Goal: Task Accomplishment & Management: Complete application form

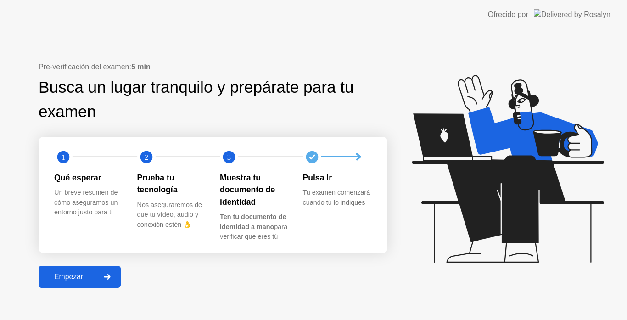
click at [66, 274] on div "Empezar" at bounding box center [68, 277] width 55 height 8
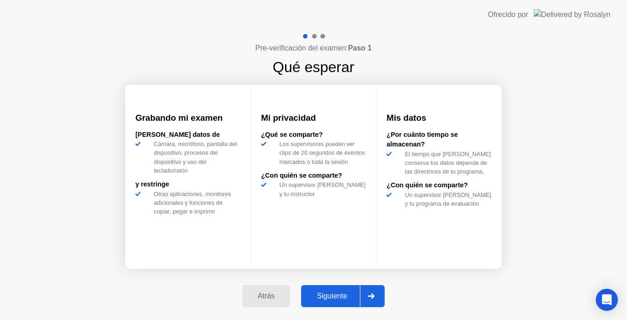
click at [351, 304] on button "Siguiente" at bounding box center [343, 296] width 84 height 22
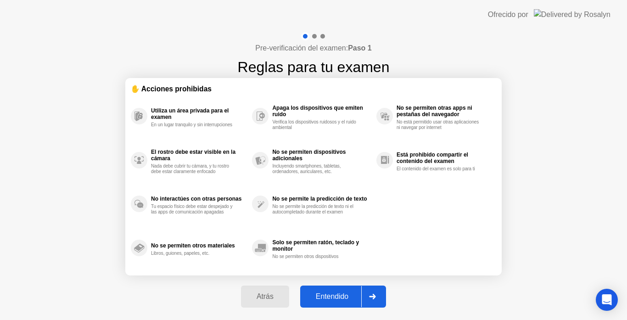
click at [345, 301] on div "Entendido" at bounding box center [332, 296] width 58 height 8
select select "**********"
select select "*******"
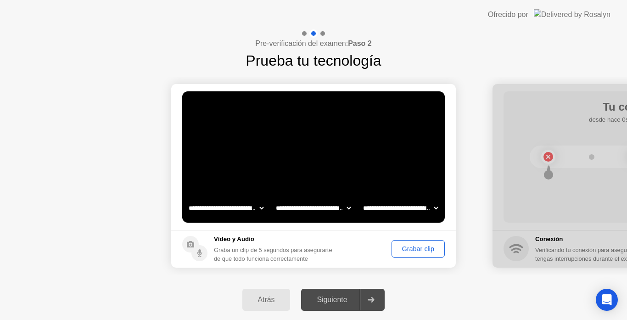
click at [416, 252] on div "Grabar clip" at bounding box center [418, 248] width 47 height 7
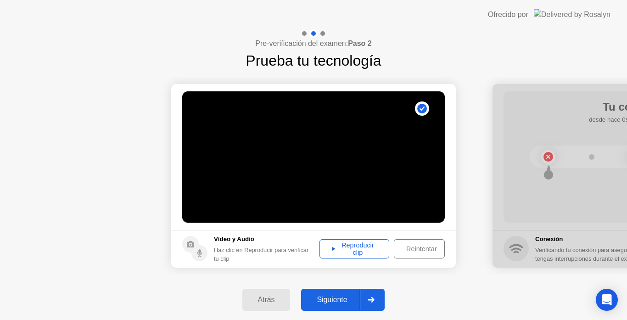
click at [357, 253] on div "Reproducir clip" at bounding box center [354, 249] width 63 height 15
click at [404, 253] on div "Reintentar" at bounding box center [421, 248] width 49 height 7
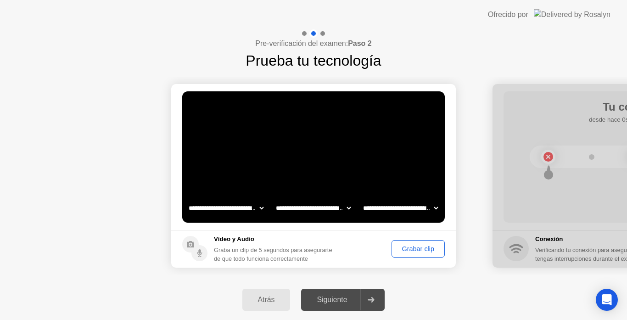
click at [399, 249] on div "Grabar clip" at bounding box center [418, 248] width 47 height 7
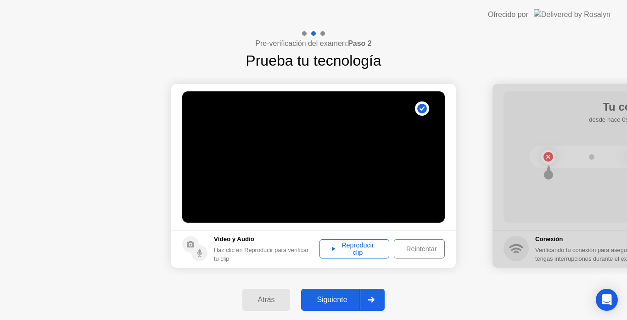
click at [368, 249] on div "Reproducir clip" at bounding box center [354, 249] width 63 height 15
click at [337, 300] on div "Siguiente" at bounding box center [332, 300] width 56 height 8
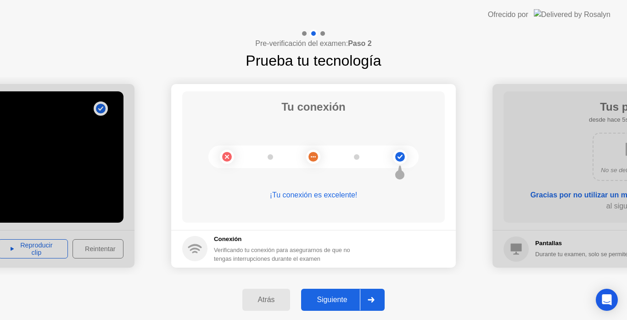
click at [341, 296] on div "Siguiente" at bounding box center [332, 300] width 56 height 8
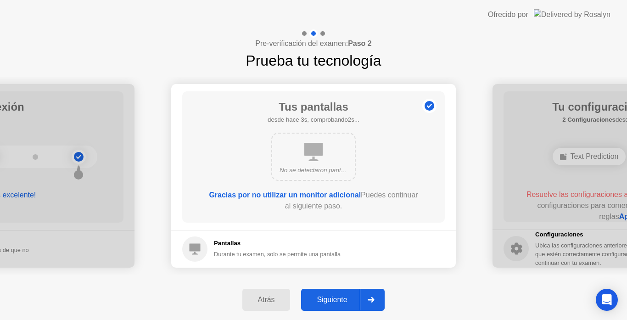
click at [337, 296] on div "Siguiente" at bounding box center [332, 300] width 56 height 8
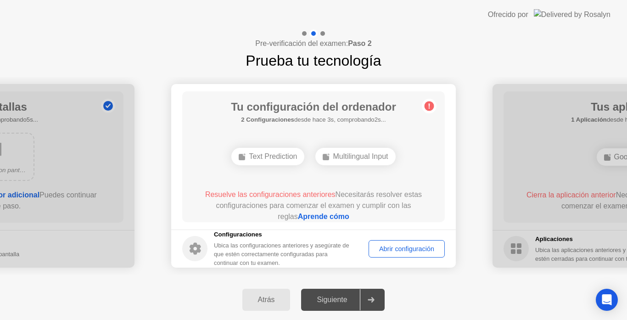
click at [387, 253] on div "Abrir configuración" at bounding box center [407, 248] width 70 height 7
click at [307, 216] on link "Aprende cómo" at bounding box center [323, 217] width 51 height 8
click at [403, 253] on div "Abrir configuración" at bounding box center [407, 248] width 70 height 7
click at [405, 247] on div "Abrir configuración" at bounding box center [407, 248] width 70 height 7
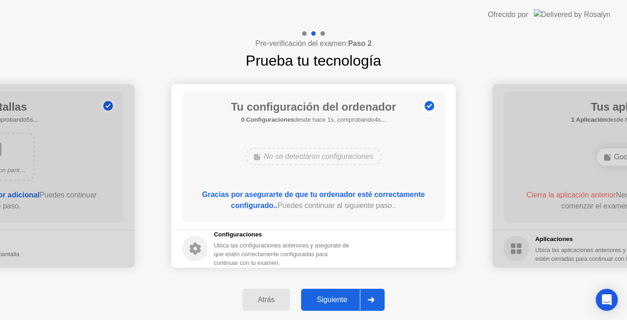
click at [328, 302] on div "Siguiente" at bounding box center [332, 300] width 56 height 8
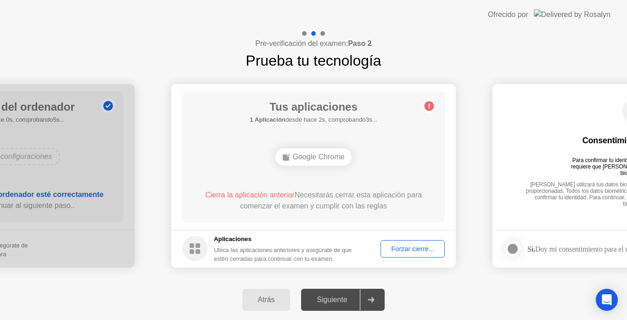
click at [339, 181] on div "Tus aplicaciones 1 Aplicación desde hace 2s, comprobando3s... Google Chrome Cie…" at bounding box center [313, 156] width 263 height 131
click at [354, 174] on div "Tus aplicaciones 1 Aplicación desde hace 4s, comprobando1s... Google Chrome Cie…" at bounding box center [313, 156] width 263 height 131
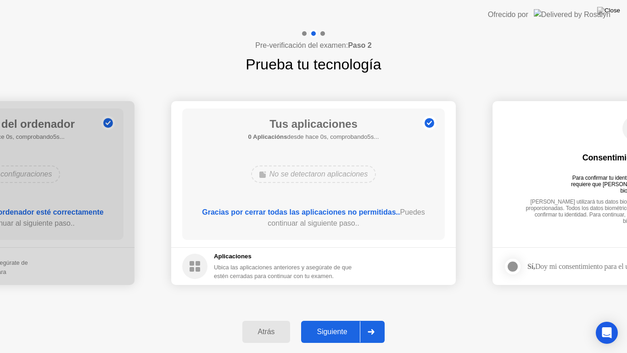
click at [340, 320] on div "Siguiente" at bounding box center [332, 331] width 56 height 8
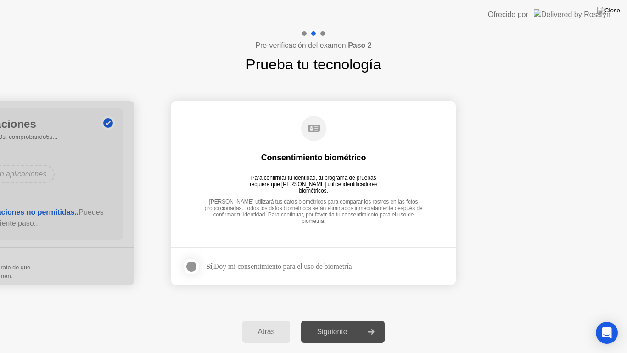
click at [304, 264] on div "Sí, Doy mi consentimiento para el uso de biometría" at bounding box center [279, 266] width 146 height 9
click at [350, 320] on div "Siguiente" at bounding box center [332, 331] width 56 height 8
click at [320, 129] on circle at bounding box center [313, 128] width 25 height 25
click at [187, 267] on div at bounding box center [191, 266] width 11 height 11
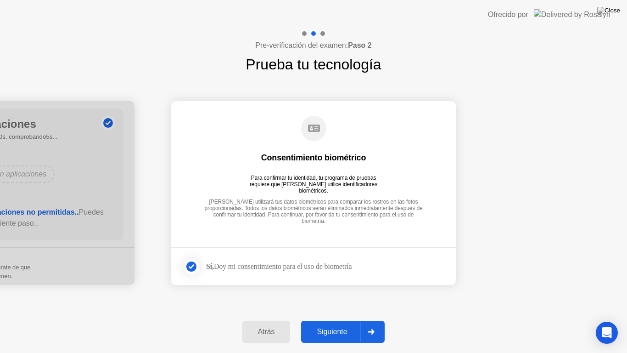
click at [337, 320] on div "Siguiente" at bounding box center [332, 331] width 56 height 8
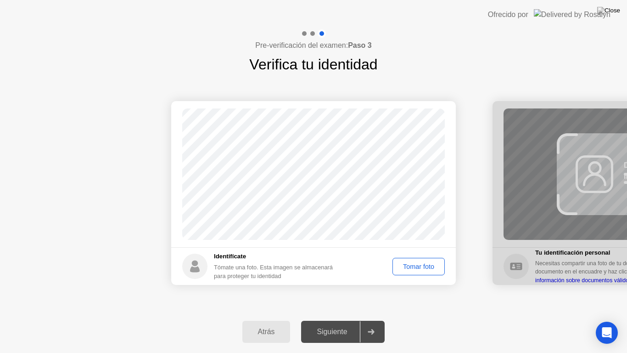
drag, startPoint x: 419, startPoint y: 263, endPoint x: 411, endPoint y: 276, distance: 15.8
click at [419, 263] on div "Tomar foto" at bounding box center [419, 266] width 46 height 7
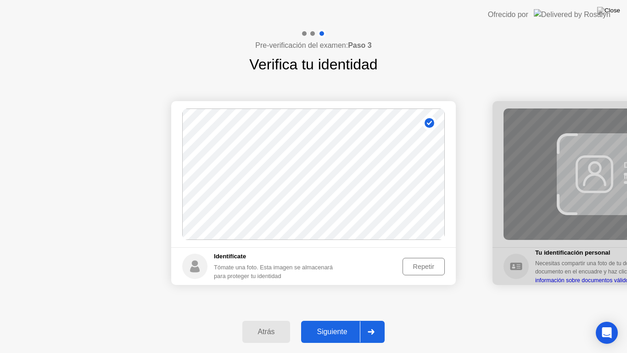
click at [327, 320] on div "Siguiente" at bounding box center [332, 331] width 56 height 8
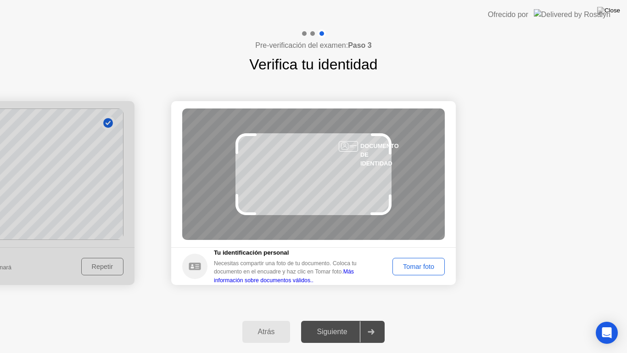
click at [421, 266] on div "Tomar foto" at bounding box center [419, 266] width 46 height 7
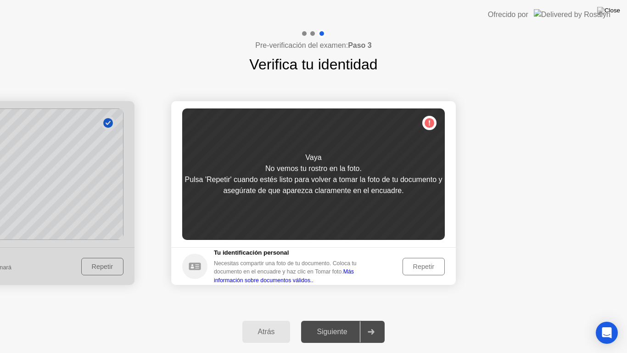
click at [341, 191] on div "Pulsa 'Repetir' cuando estés listo para volver a tomar la foto de tu documento …" at bounding box center [313, 185] width 263 height 22
click at [422, 266] on div "Repetir" at bounding box center [424, 266] width 36 height 7
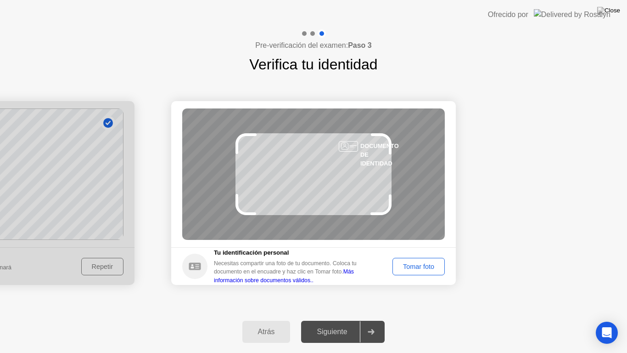
click at [410, 264] on div "Tomar foto" at bounding box center [419, 266] width 46 height 7
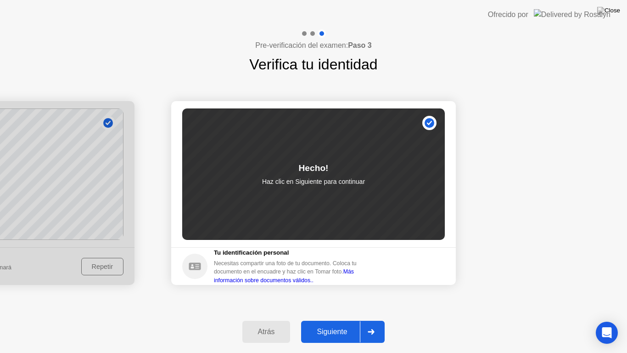
click at [353, 320] on div "Siguiente" at bounding box center [332, 331] width 56 height 8
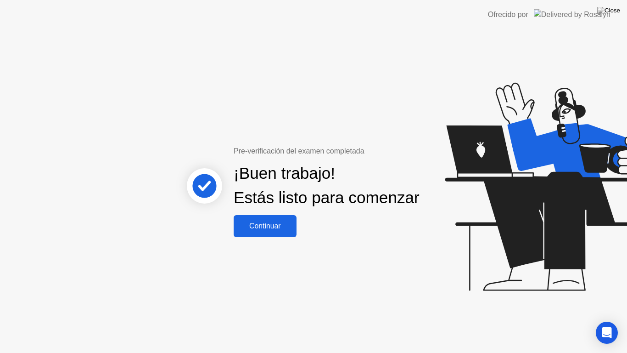
click at [271, 227] on div "Continuar" at bounding box center [264, 226] width 57 height 8
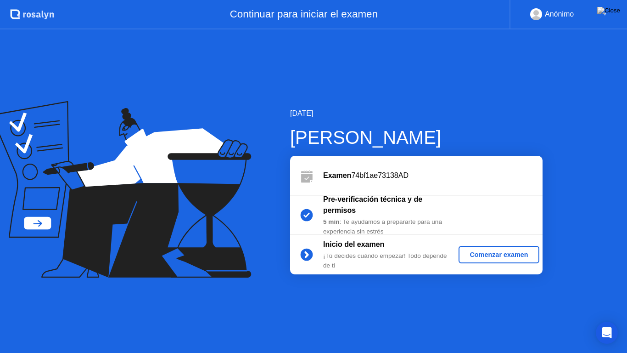
click at [503, 253] on div "Comenzar examen" at bounding box center [498, 254] width 73 height 7
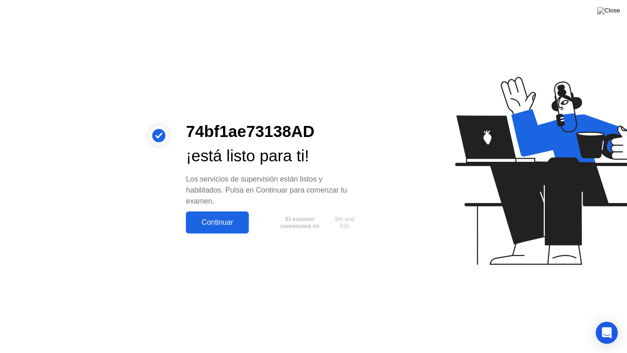
click at [236, 213] on button "Continuar" at bounding box center [217, 222] width 63 height 22
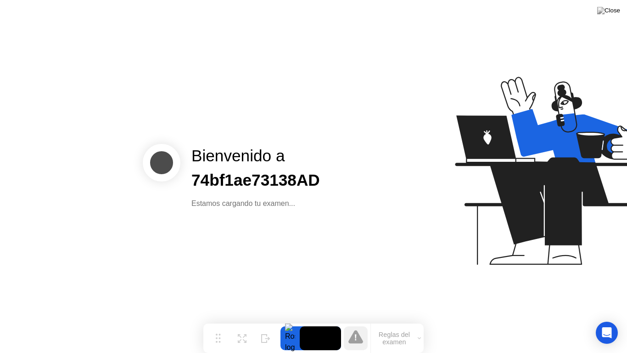
click at [396, 320] on button "Reglas del examen" at bounding box center [397, 338] width 53 height 16
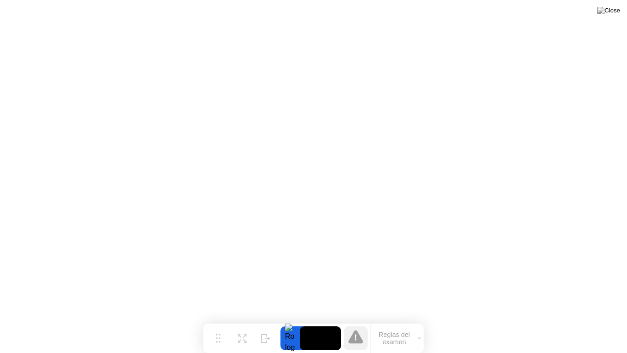
click at [392, 320] on button "Reglas del examen" at bounding box center [397, 338] width 53 height 16
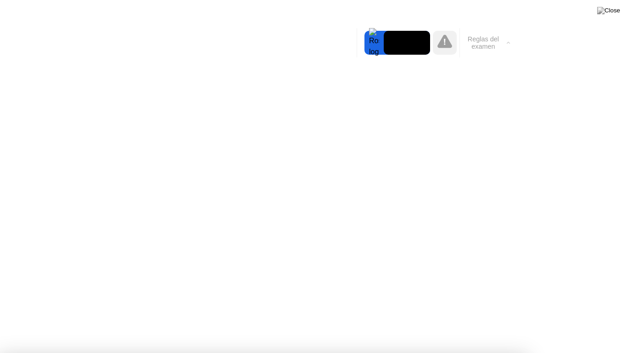
click at [490, 44] on button "Reglas del examen" at bounding box center [486, 43] width 53 height 16
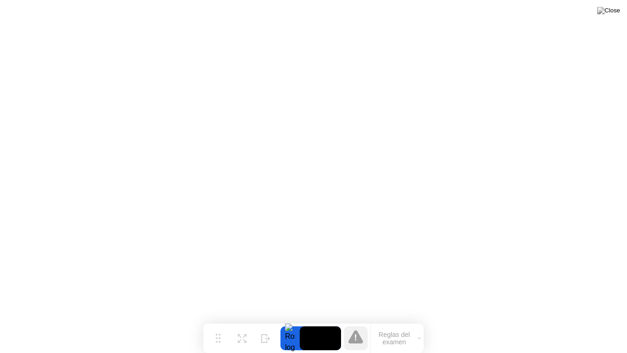
click at [394, 320] on button "Reglas del examen" at bounding box center [397, 338] width 53 height 16
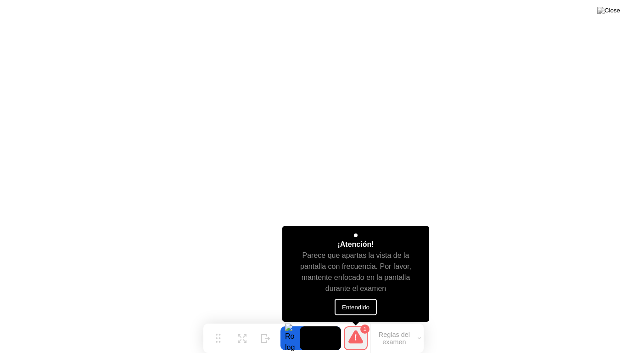
click at [374, 303] on button "Entendido" at bounding box center [356, 306] width 42 height 17
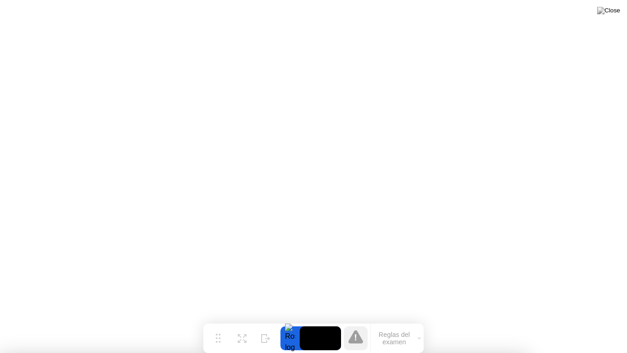
click at [385, 320] on button "Reglas del examen" at bounding box center [397, 338] width 53 height 16
